Goal: Transaction & Acquisition: Download file/media

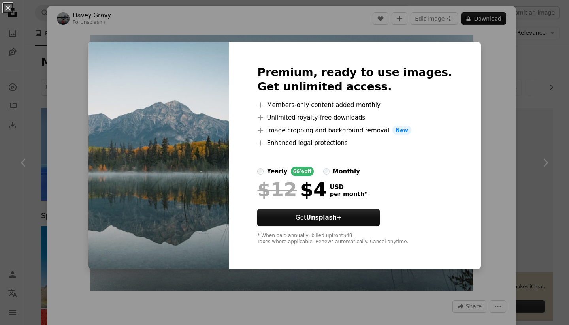
scroll to position [442, 0]
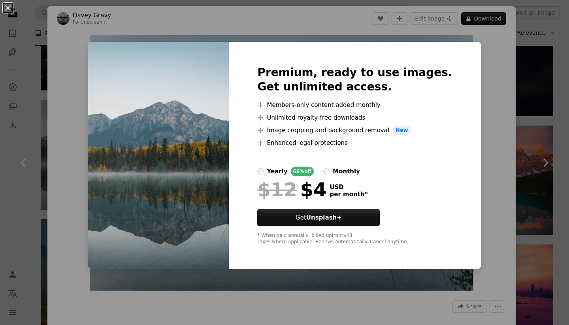
click at [100, 111] on div "An X shape Premium, ready to use images. Get unlimited access. A plus sign Memb…" at bounding box center [284, 162] width 569 height 325
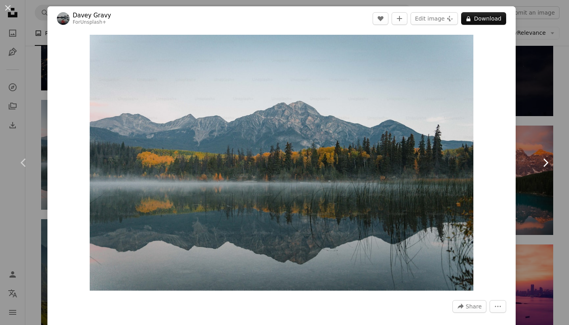
click at [563, 129] on link "Chevron right" at bounding box center [545, 163] width 47 height 76
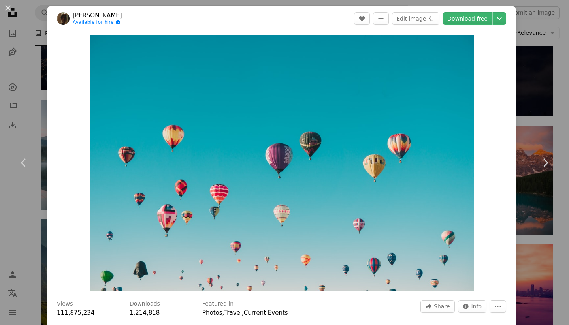
click at [547, 122] on div "An X shape Chevron left Chevron right [PERSON_NAME] Available for hire A checkm…" at bounding box center [284, 162] width 569 height 325
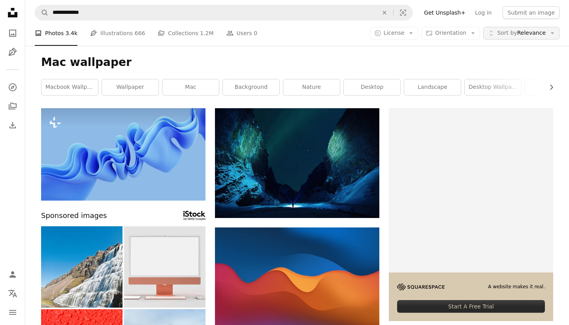
click at [492, 29] on button "Unfold Sort by Relevance Arrow down" at bounding box center [522, 33] width 76 height 13
click at [491, 36] on icon "Unfold" at bounding box center [491, 33] width 7 height 7
click at [467, 36] on span "Orientation" at bounding box center [450, 33] width 31 height 6
click at [405, 31] on span "License" at bounding box center [394, 33] width 21 height 6
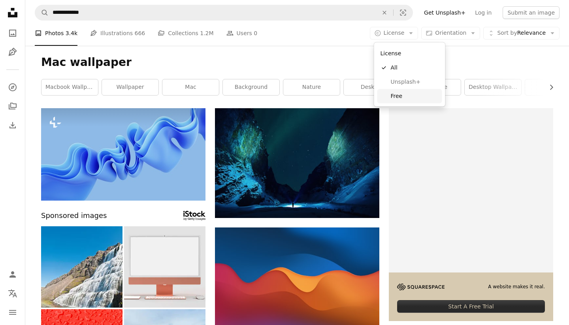
click at [395, 93] on span "Free" at bounding box center [415, 96] width 48 height 8
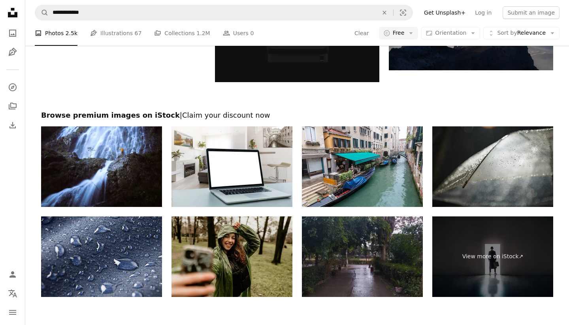
scroll to position [990, 0]
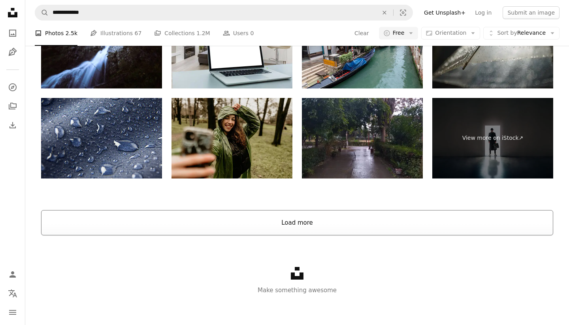
click at [304, 223] on button "Load more" at bounding box center [297, 222] width 512 height 25
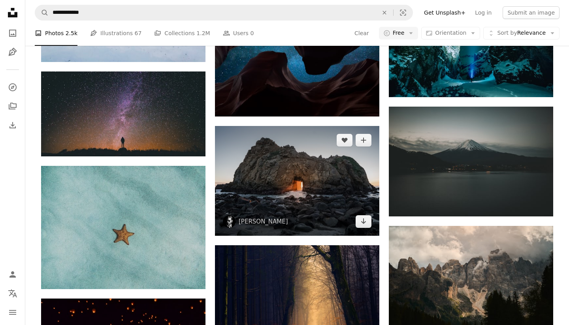
scroll to position [1407, 0]
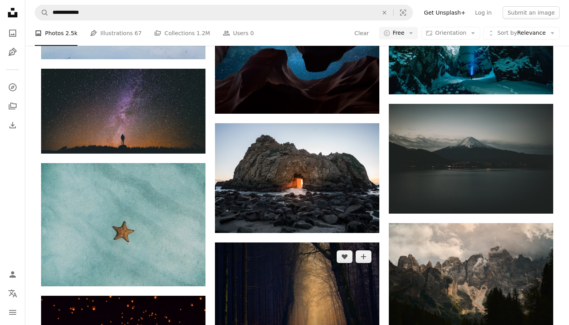
click at [264, 253] on img at bounding box center [297, 298] width 164 height 110
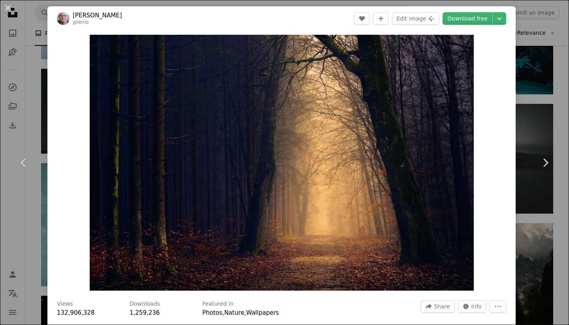
scroll to position [-1, 0]
click at [562, 67] on div "An X shape Chevron left Chevron right [PERSON_NAME] jplenio A heart A plus sign…" at bounding box center [284, 162] width 569 height 325
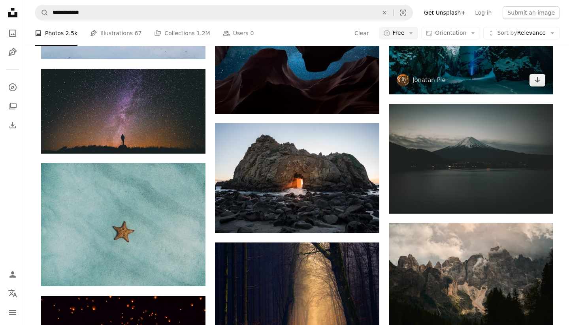
click at [547, 74] on img at bounding box center [471, 40] width 164 height 110
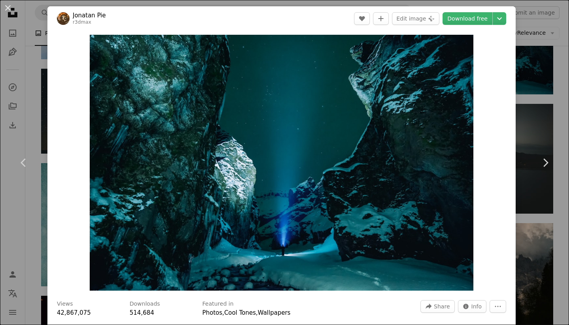
click at [562, 89] on div "An X shape Chevron left Chevron right Jonatan Pie r3dmax A heart A plus sign Ed…" at bounding box center [284, 162] width 569 height 325
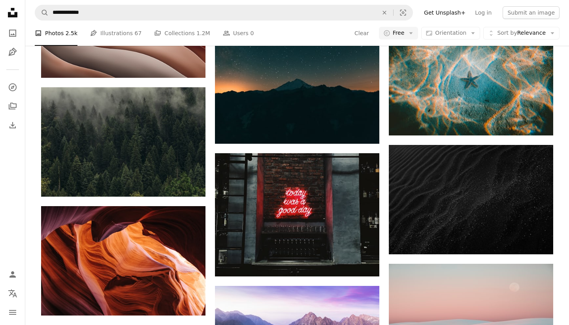
scroll to position [3170, 0]
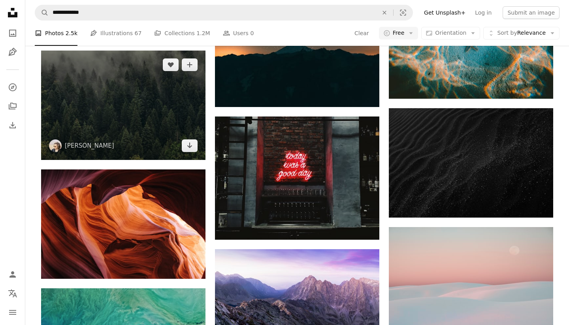
click at [185, 112] on img at bounding box center [123, 106] width 164 height 110
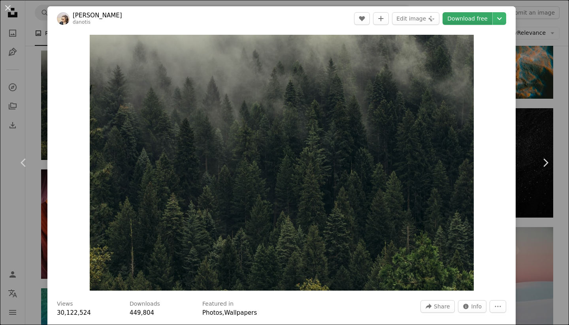
click at [488, 19] on link "Download free" at bounding box center [468, 18] width 50 height 13
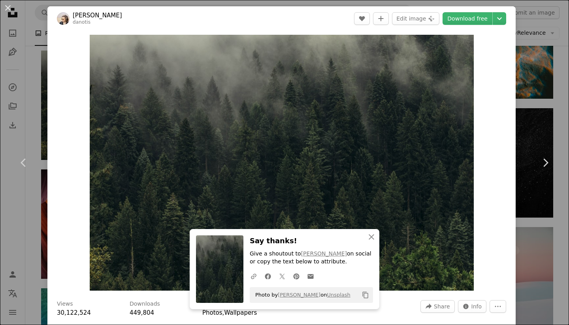
click at [59, 60] on div "Zoom in" at bounding box center [281, 163] width 469 height 264
click at [33, 71] on div "An X shape Chevron left Chevron right [PERSON_NAME] A heart A plus sign Edit im…" at bounding box center [284, 162] width 569 height 325
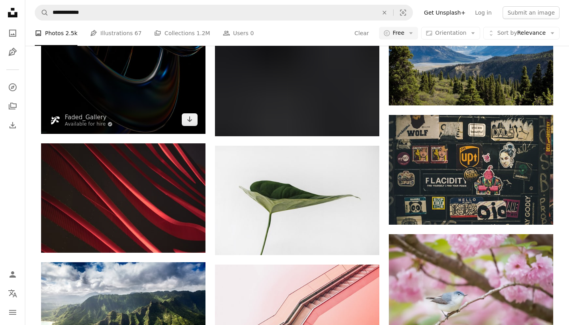
scroll to position [6940, 0]
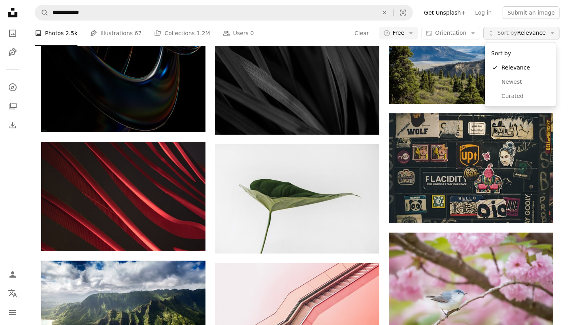
click at [503, 34] on span "Sort by" at bounding box center [507, 33] width 20 height 6
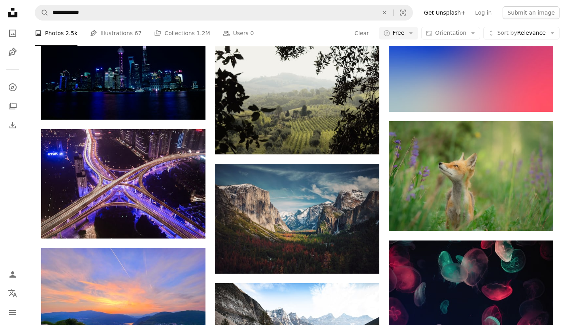
scroll to position [8331, 0]
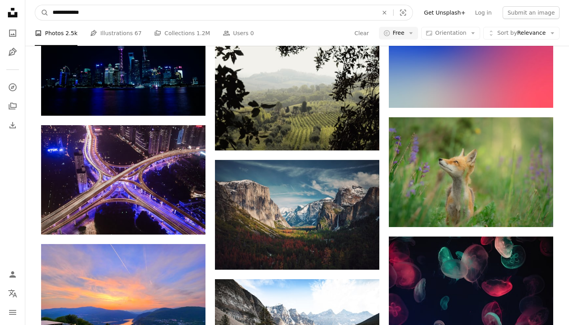
click at [237, 17] on input "**********" at bounding box center [212, 12] width 327 height 15
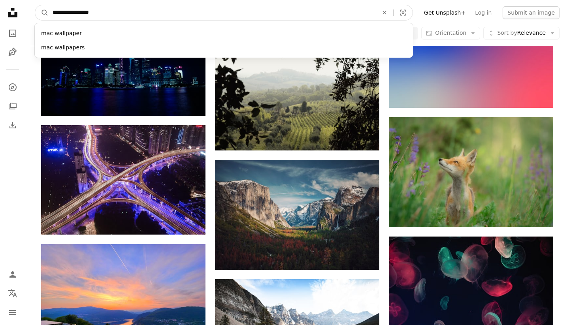
type input "**********"
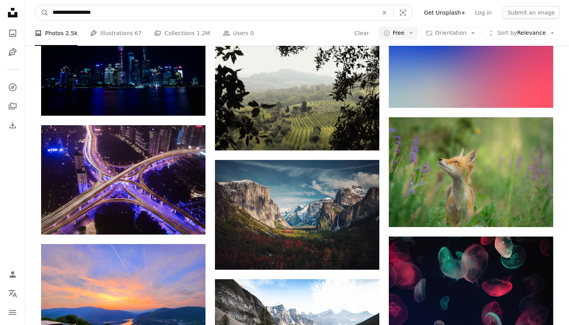
click at [42, 13] on button "A magnifying glass" at bounding box center [41, 12] width 13 height 15
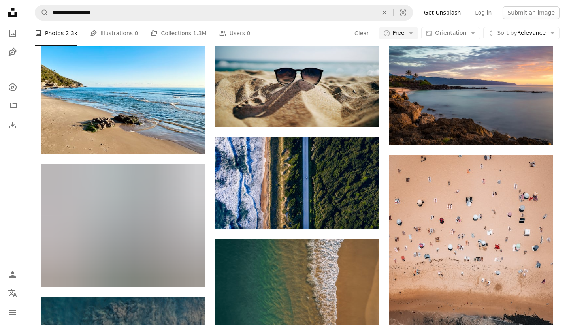
scroll to position [1470, 0]
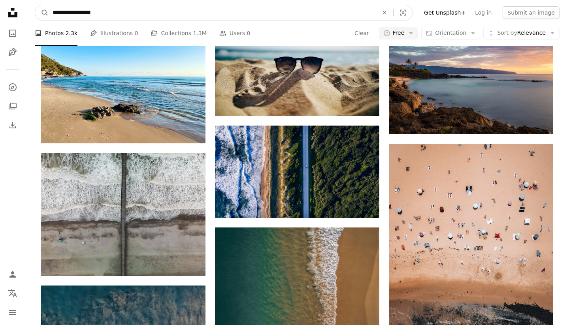
click at [148, 14] on input "**********" at bounding box center [212, 12] width 327 height 15
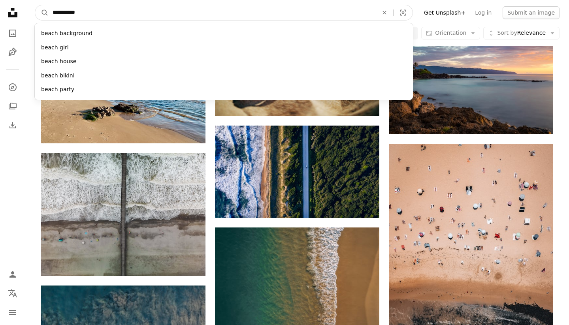
type input "**********"
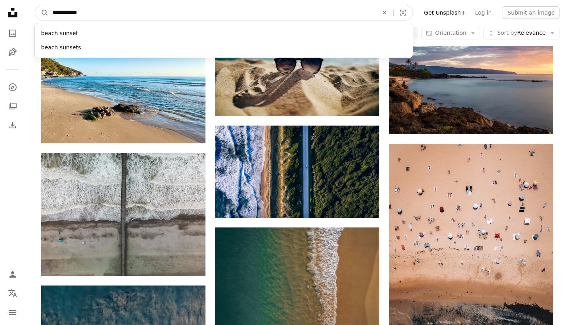
click at [42, 13] on button "A magnifying glass" at bounding box center [41, 12] width 13 height 15
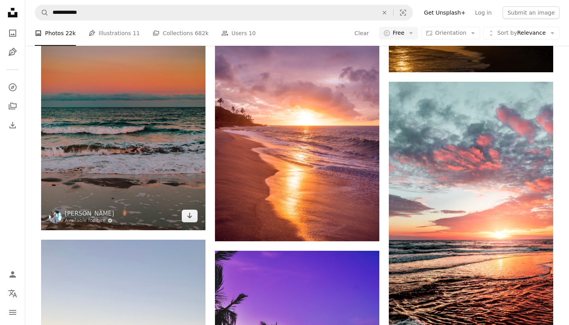
scroll to position [480, 0]
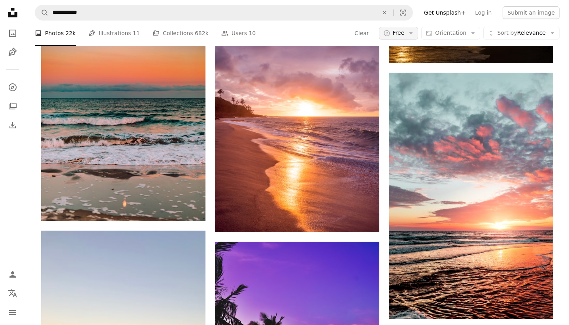
click at [411, 37] on button "A copyright icon © Free Arrow down" at bounding box center [399, 33] width 40 height 13
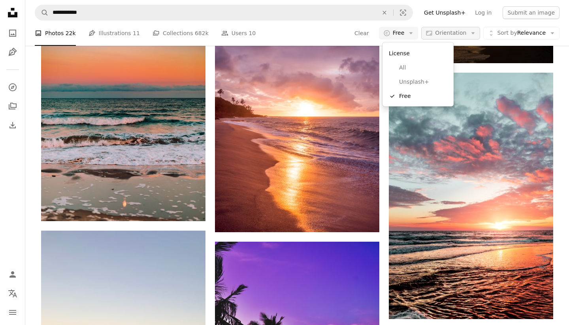
click at [457, 36] on body "**********" at bounding box center [284, 320] width 569 height 1601
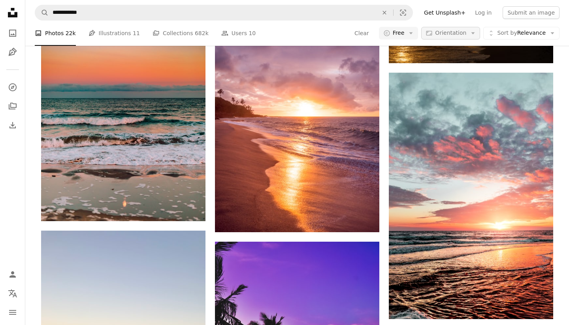
click at [457, 36] on span "Orientation" at bounding box center [450, 33] width 31 height 6
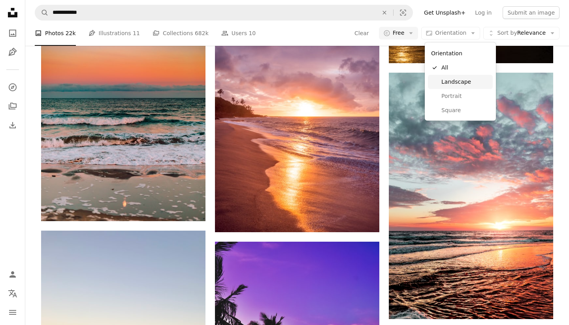
click at [444, 81] on span "Landscape" at bounding box center [466, 82] width 48 height 8
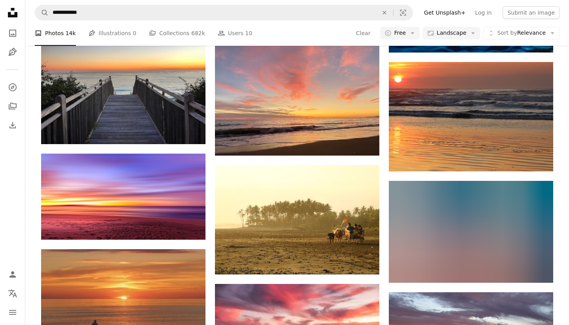
scroll to position [2512, 0]
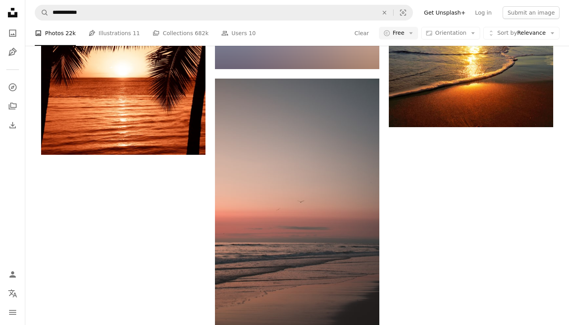
scroll to position [480, 0]
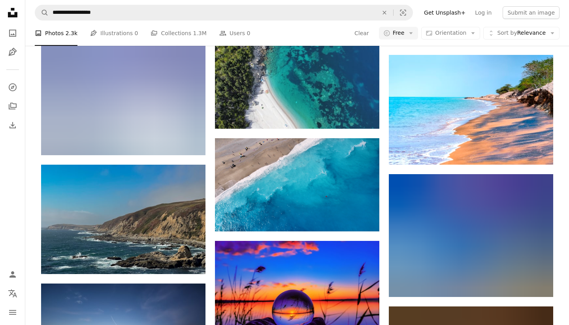
scroll to position [1470, 0]
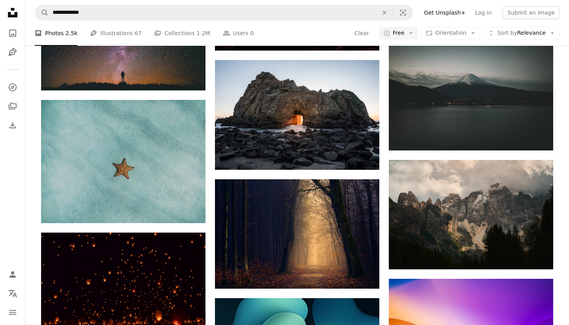
click at [61, 13] on input "**********" at bounding box center [212, 12] width 327 height 15
